Goal: Ask a question

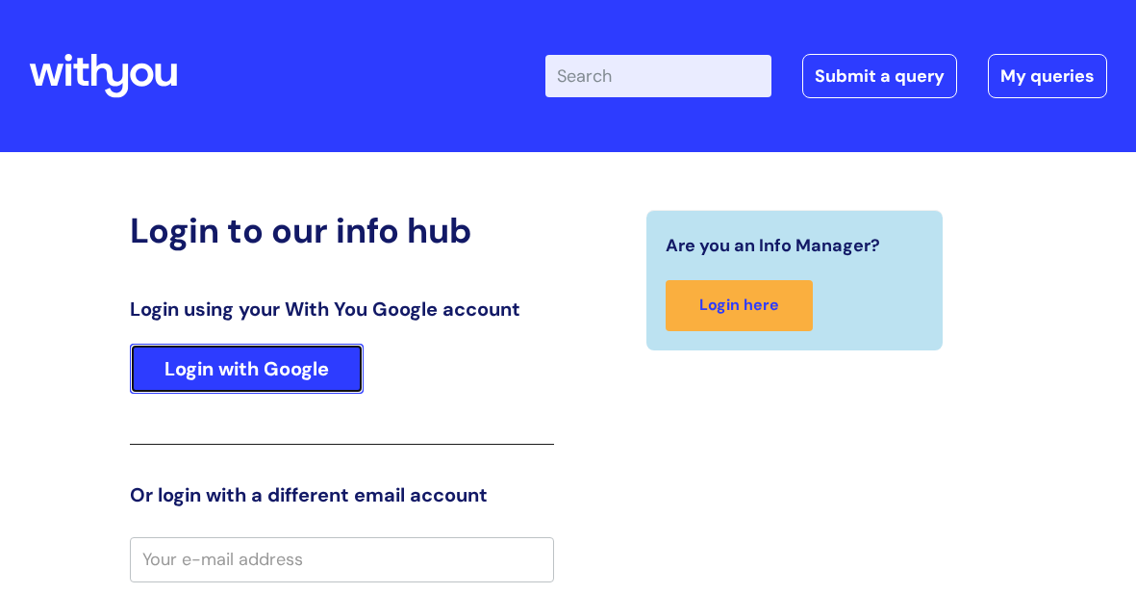
click at [332, 352] on link "Login with Google" at bounding box center [247, 368] width 234 height 50
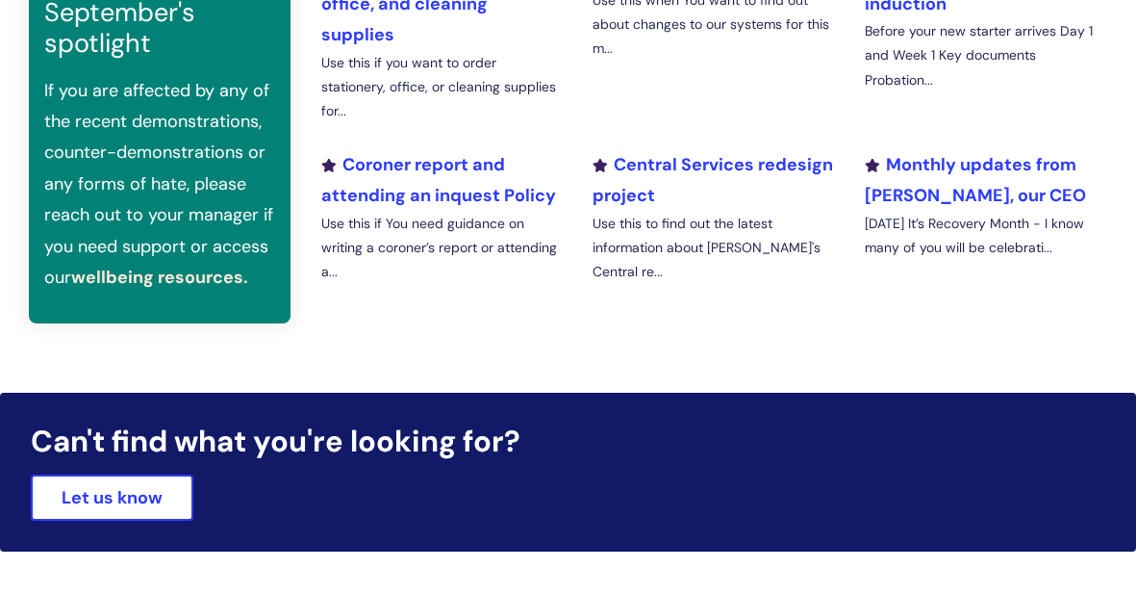
scroll to position [828, 0]
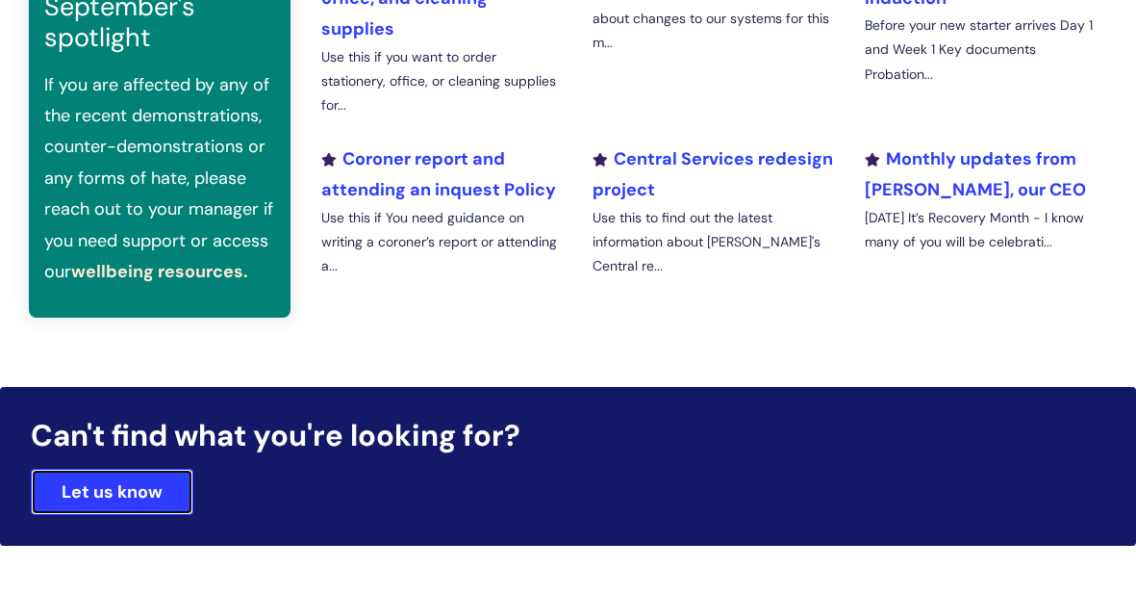
click at [158, 468] on link "Let us know" at bounding box center [112, 491] width 163 height 46
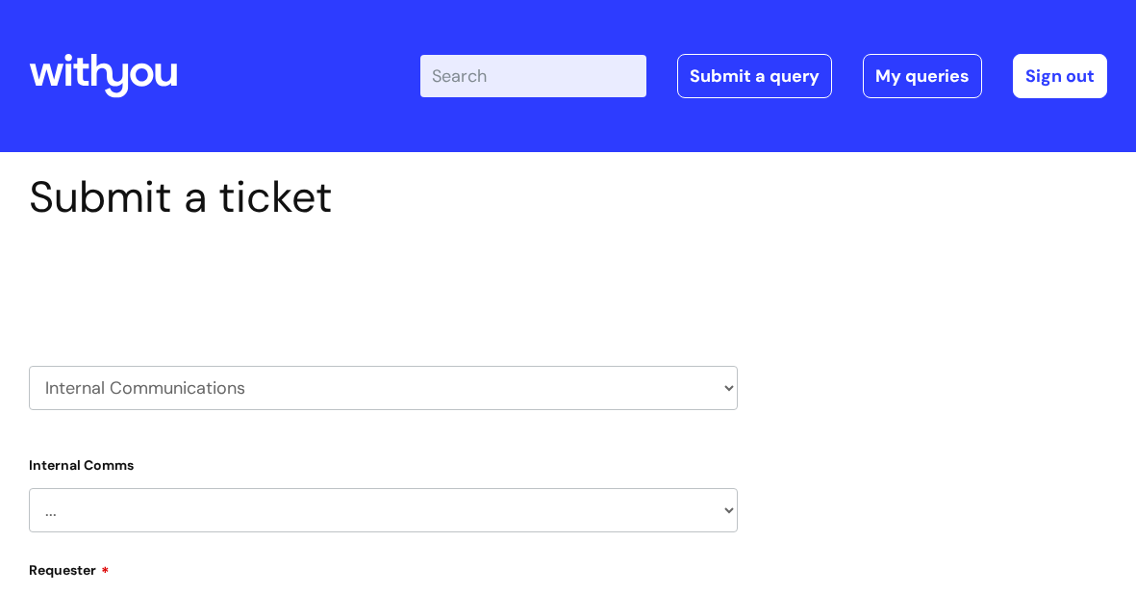
type input "a"
select select "80004418365"
type input "accancies"
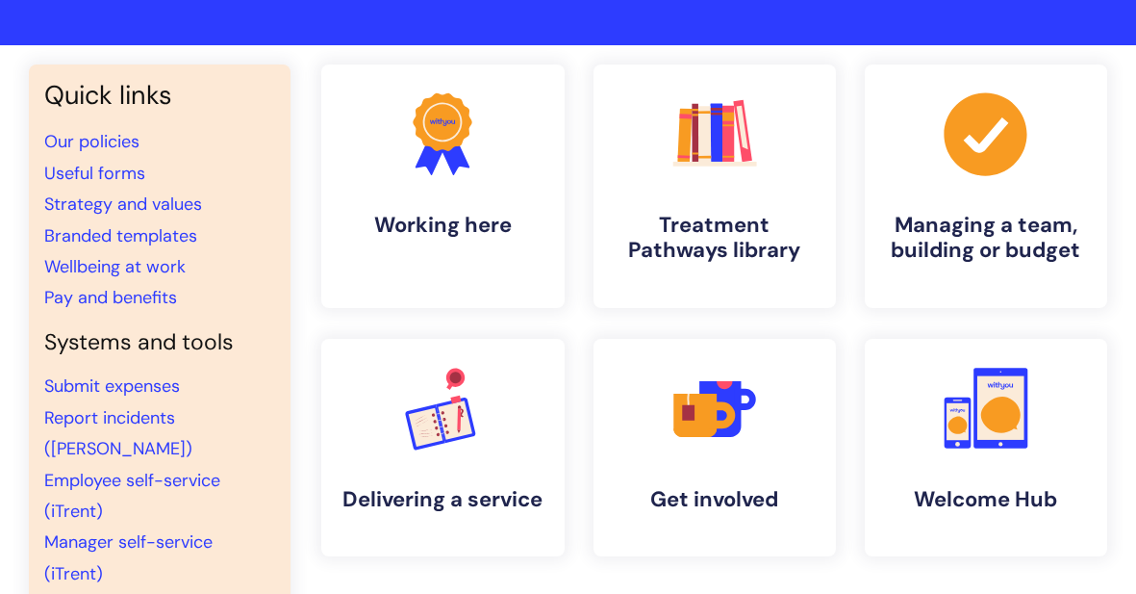
scroll to position [96, 0]
